Goal: Check status: Check status

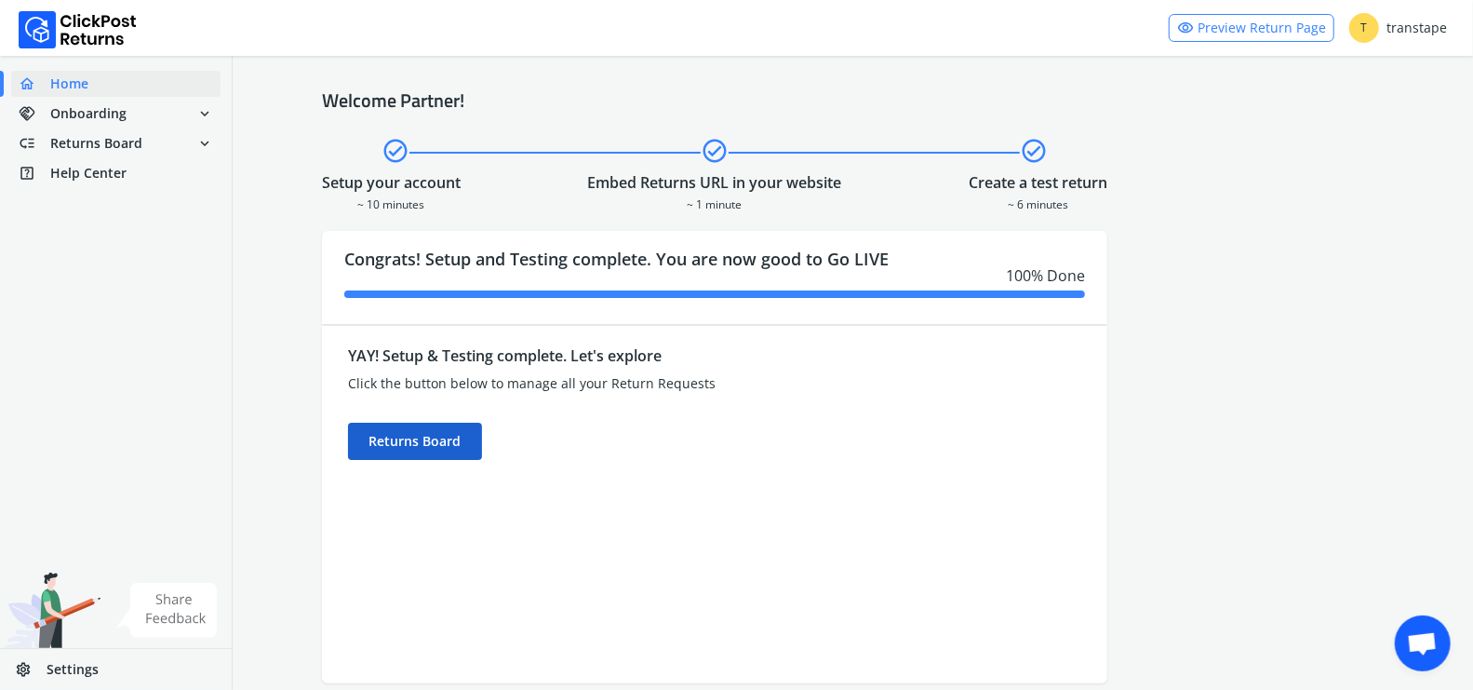
click at [432, 452] on div "Returns Board" at bounding box center [415, 440] width 134 height 37
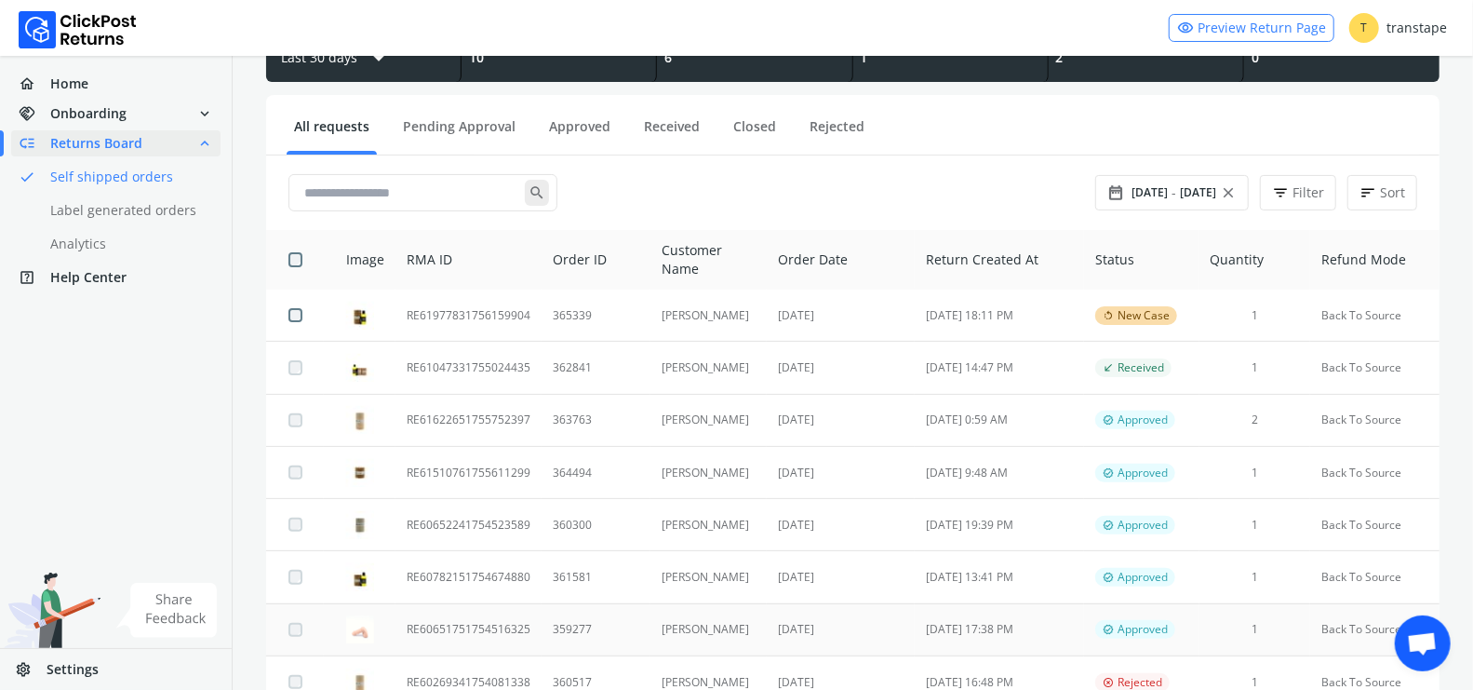
scroll to position [150, 0]
click at [600, 629] on td "359277" at bounding box center [596, 628] width 109 height 52
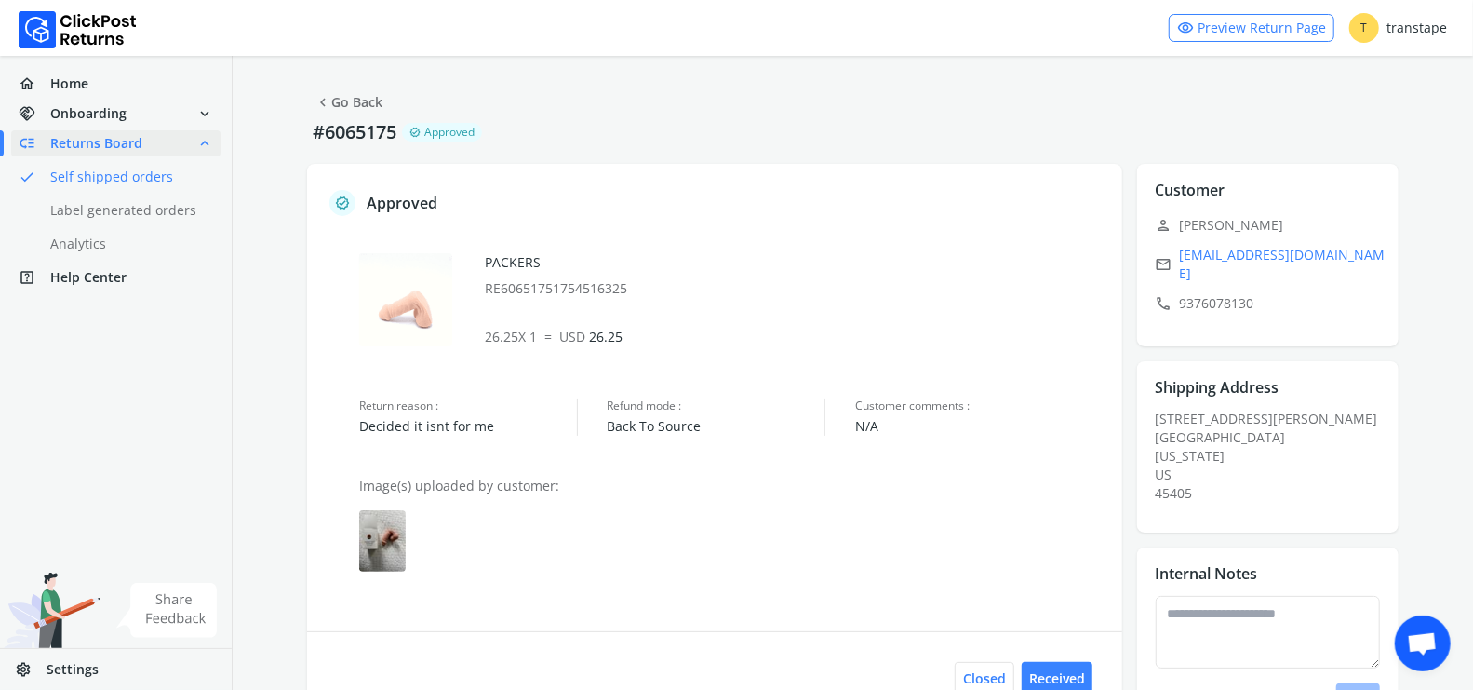
click at [385, 543] on img at bounding box center [382, 540] width 47 height 61
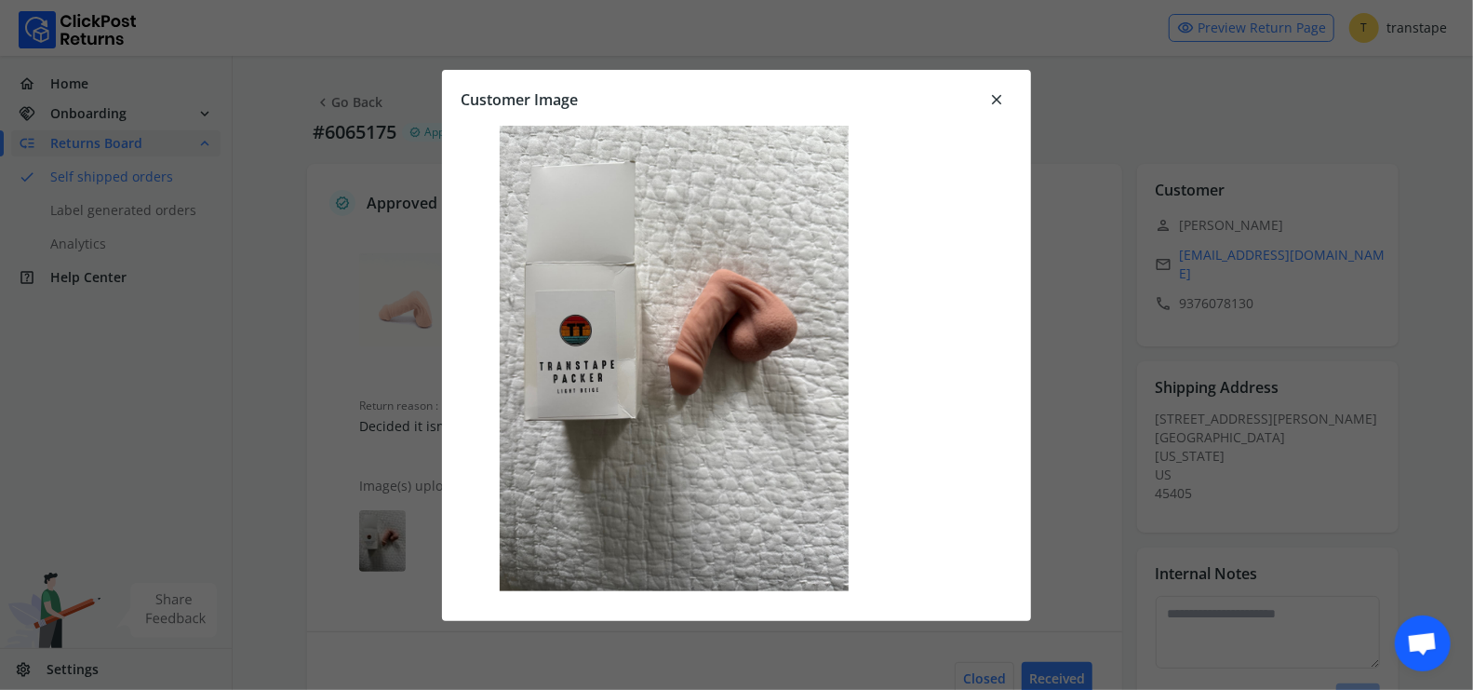
click at [997, 95] on span "close" at bounding box center [996, 100] width 17 height 26
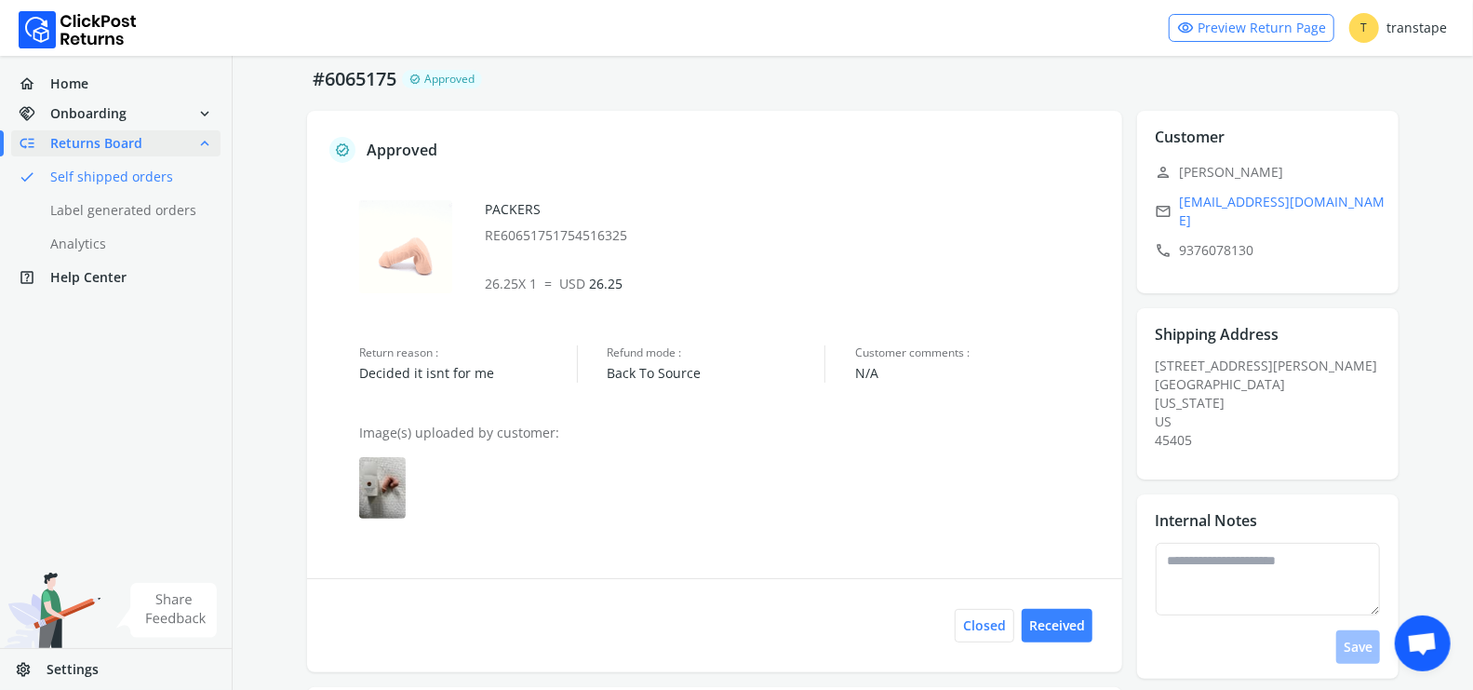
scroll to position [54, 0]
